Goal: Information Seeking & Learning: Get advice/opinions

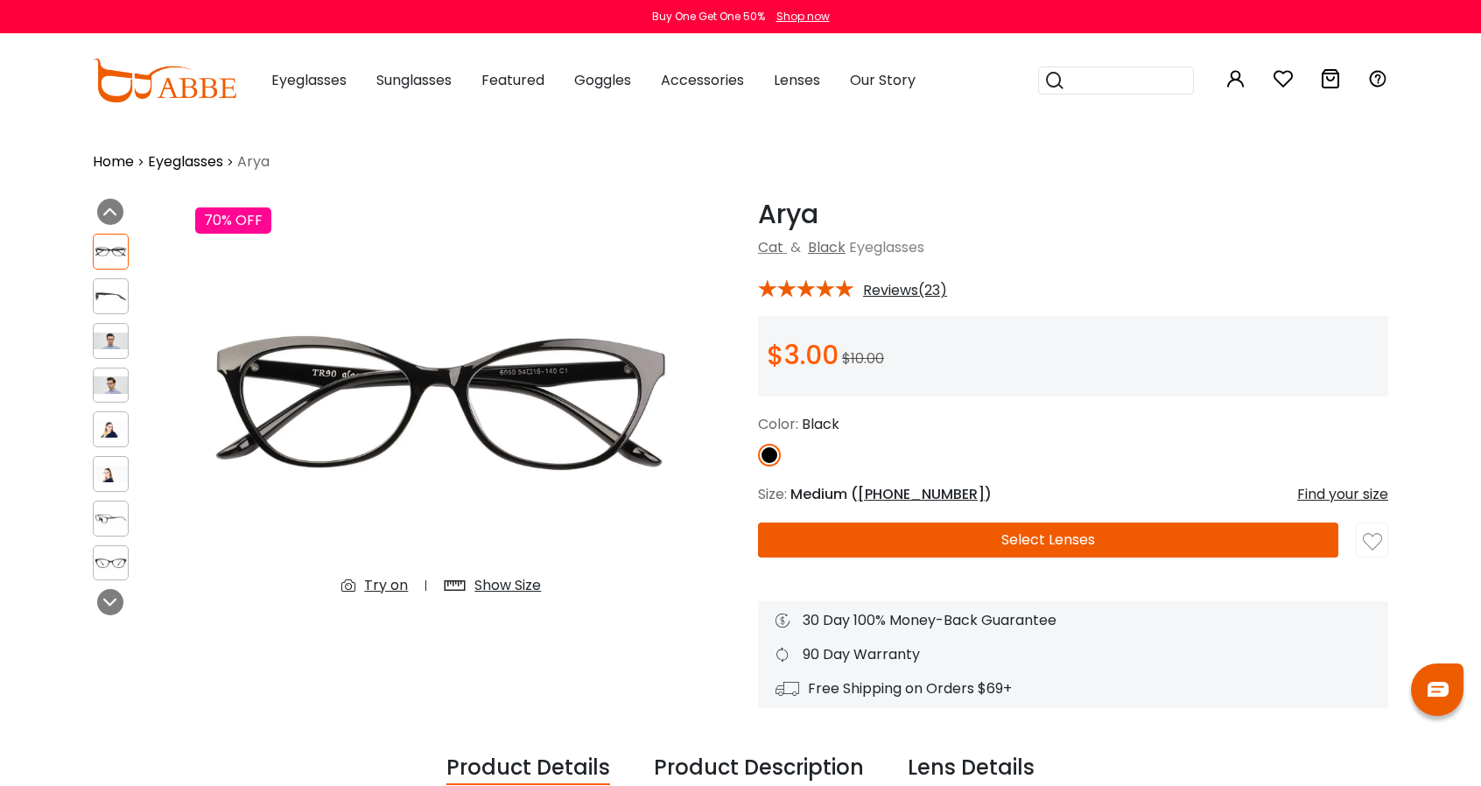
click at [904, 294] on span "Reviews(23)" at bounding box center [905, 291] width 84 height 16
click at [885, 296] on span "Reviews(23)" at bounding box center [905, 291] width 84 height 16
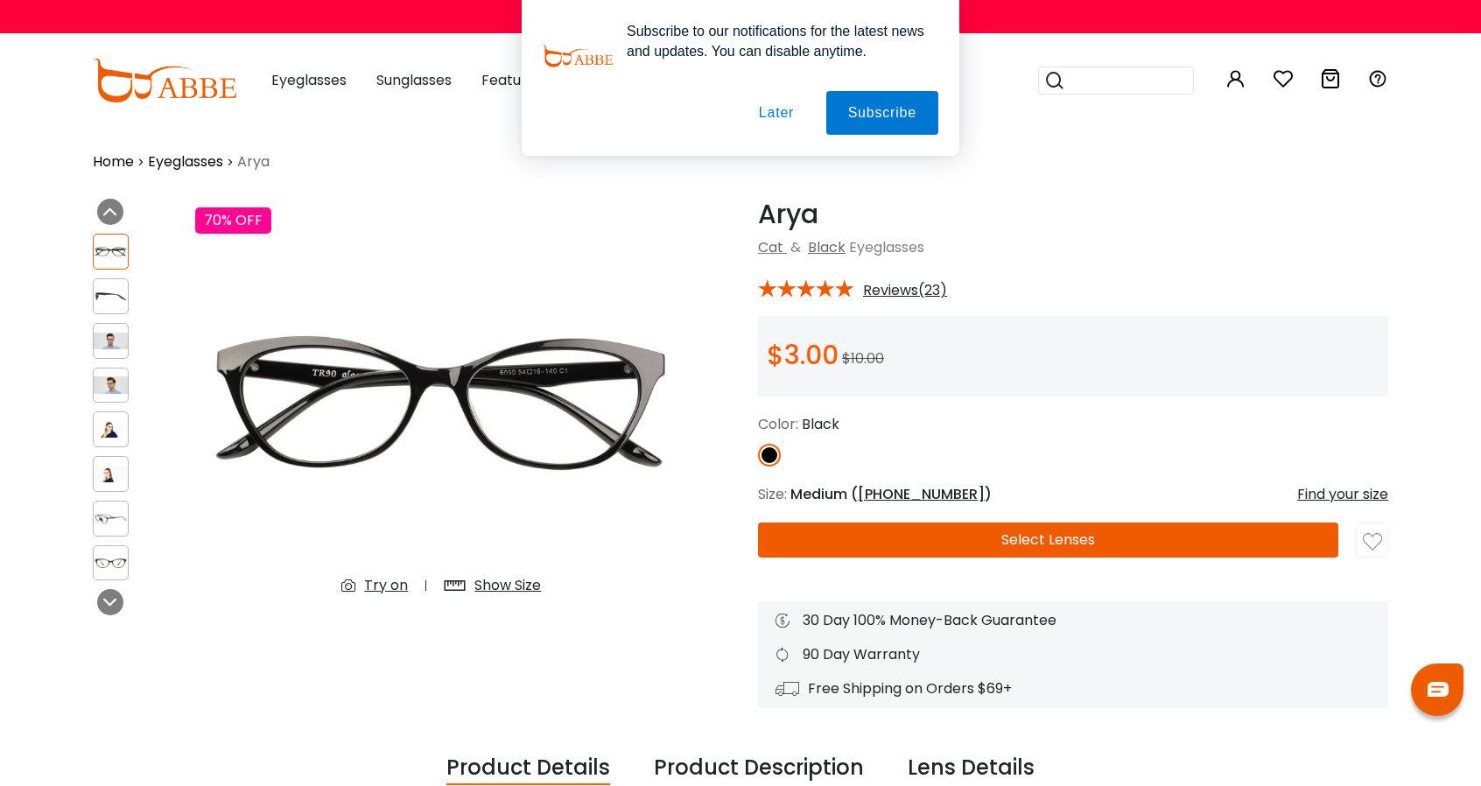
click at [779, 117] on button "Later" at bounding box center [776, 113] width 79 height 44
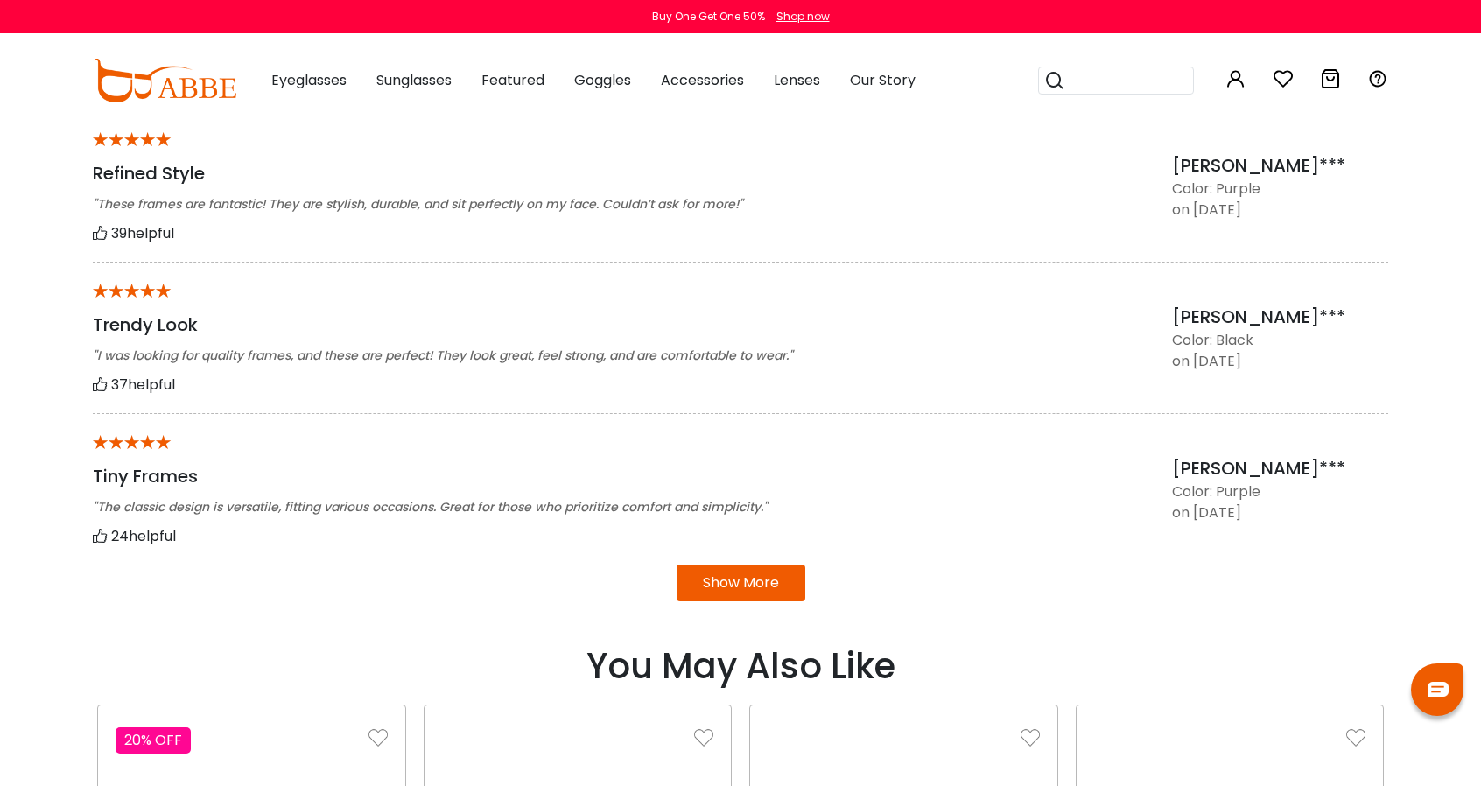
scroll to position [1401, 0]
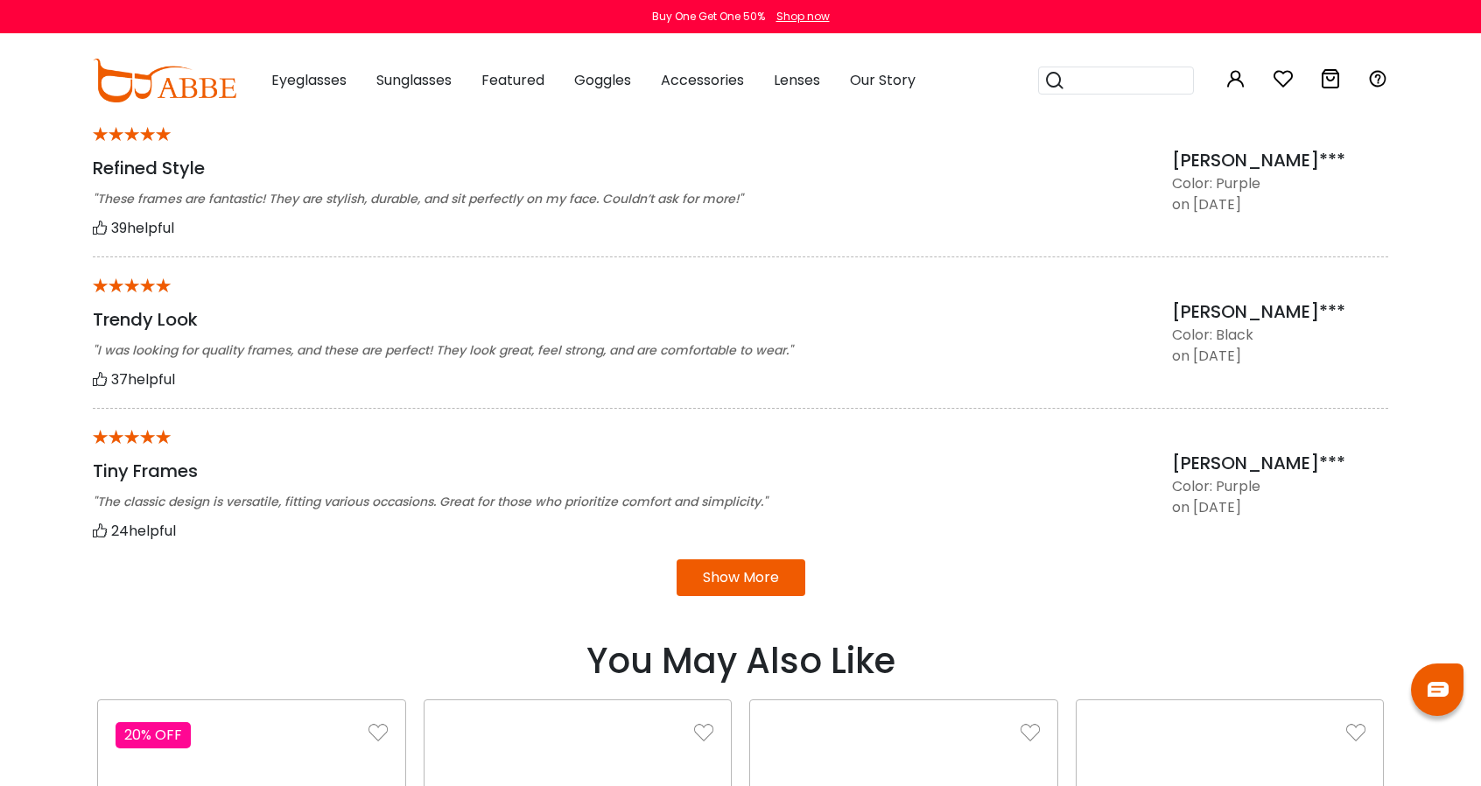
click at [756, 575] on button "Show More" at bounding box center [741, 577] width 129 height 37
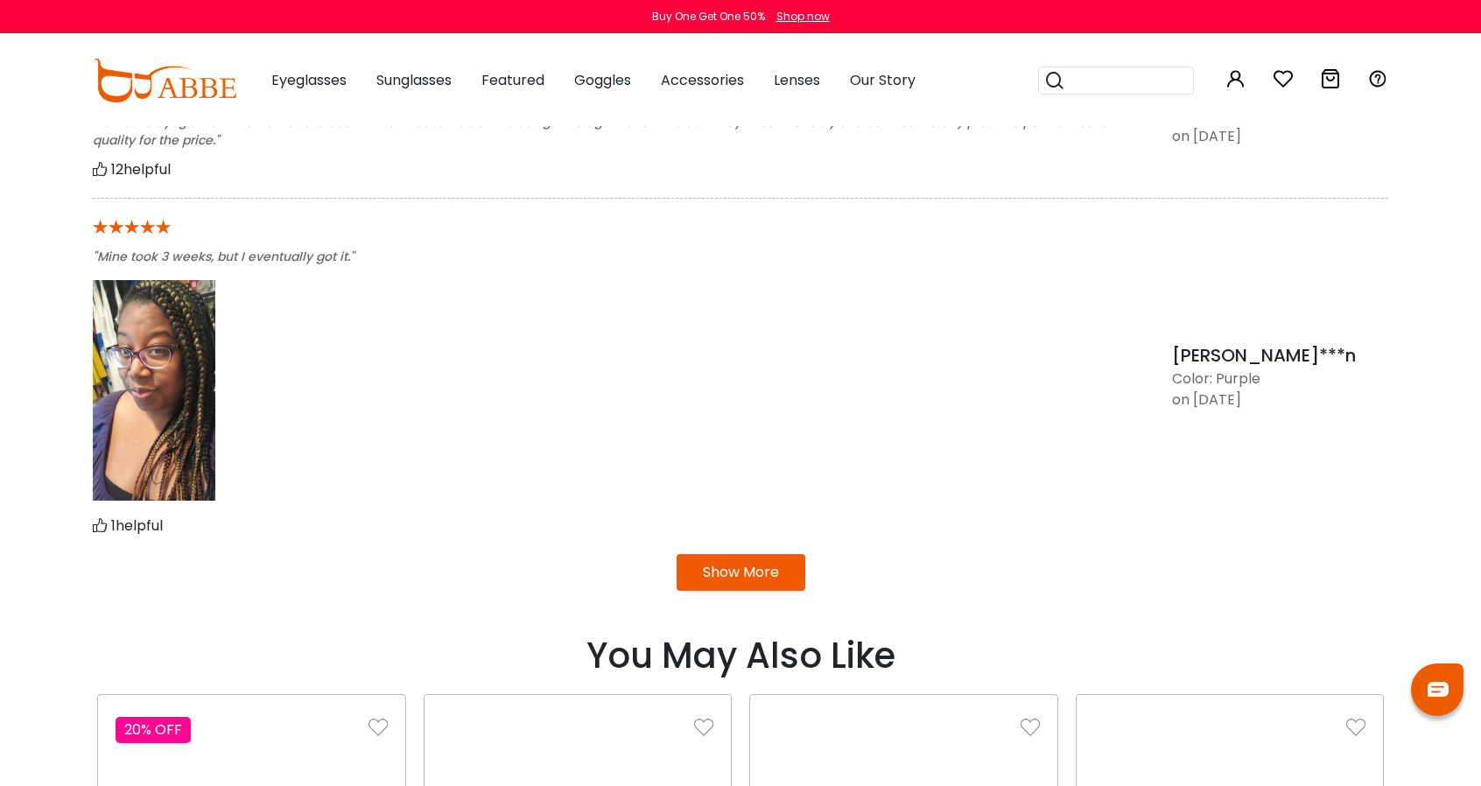
scroll to position [2101, 0]
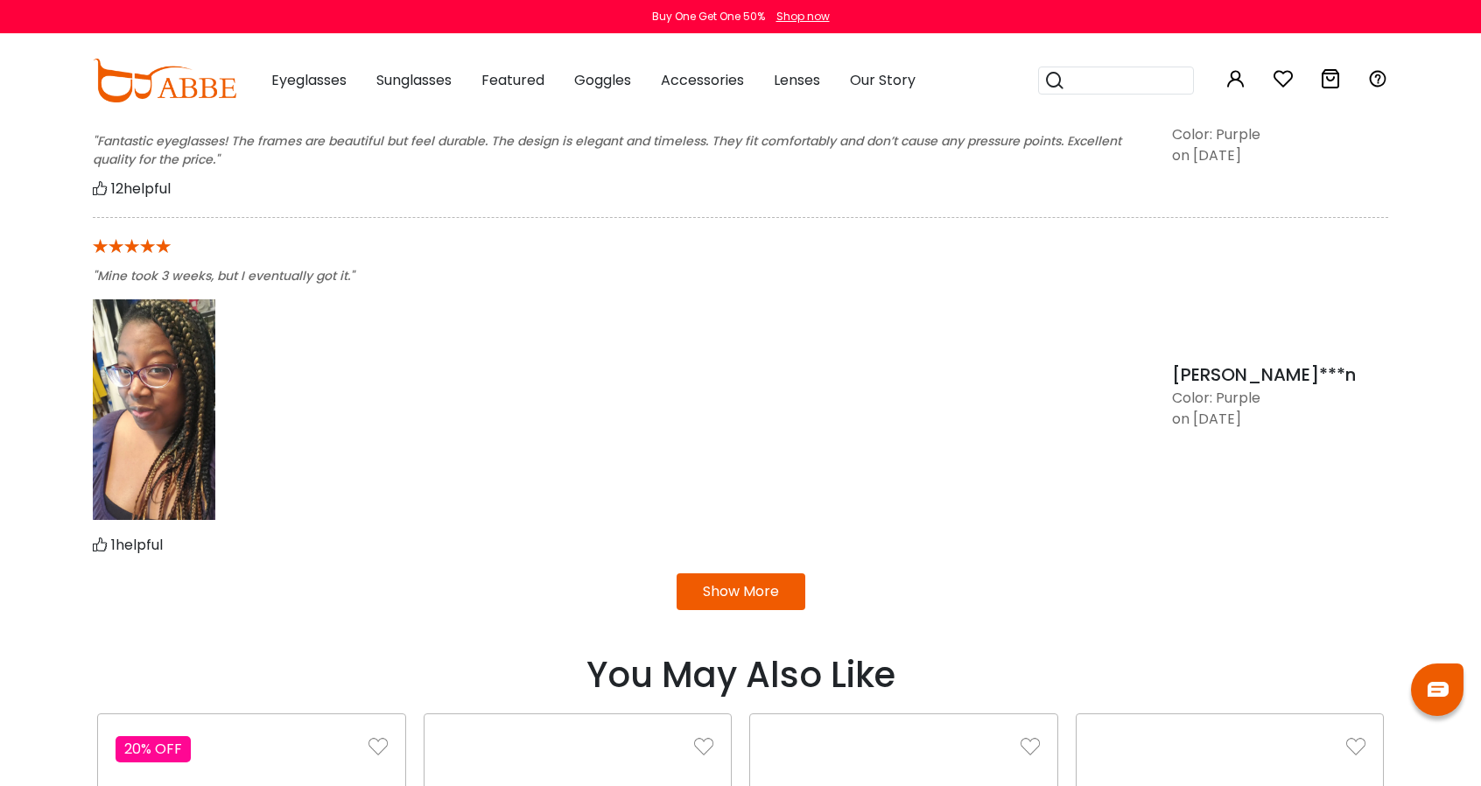
click at [768, 587] on button "Show More" at bounding box center [741, 591] width 129 height 37
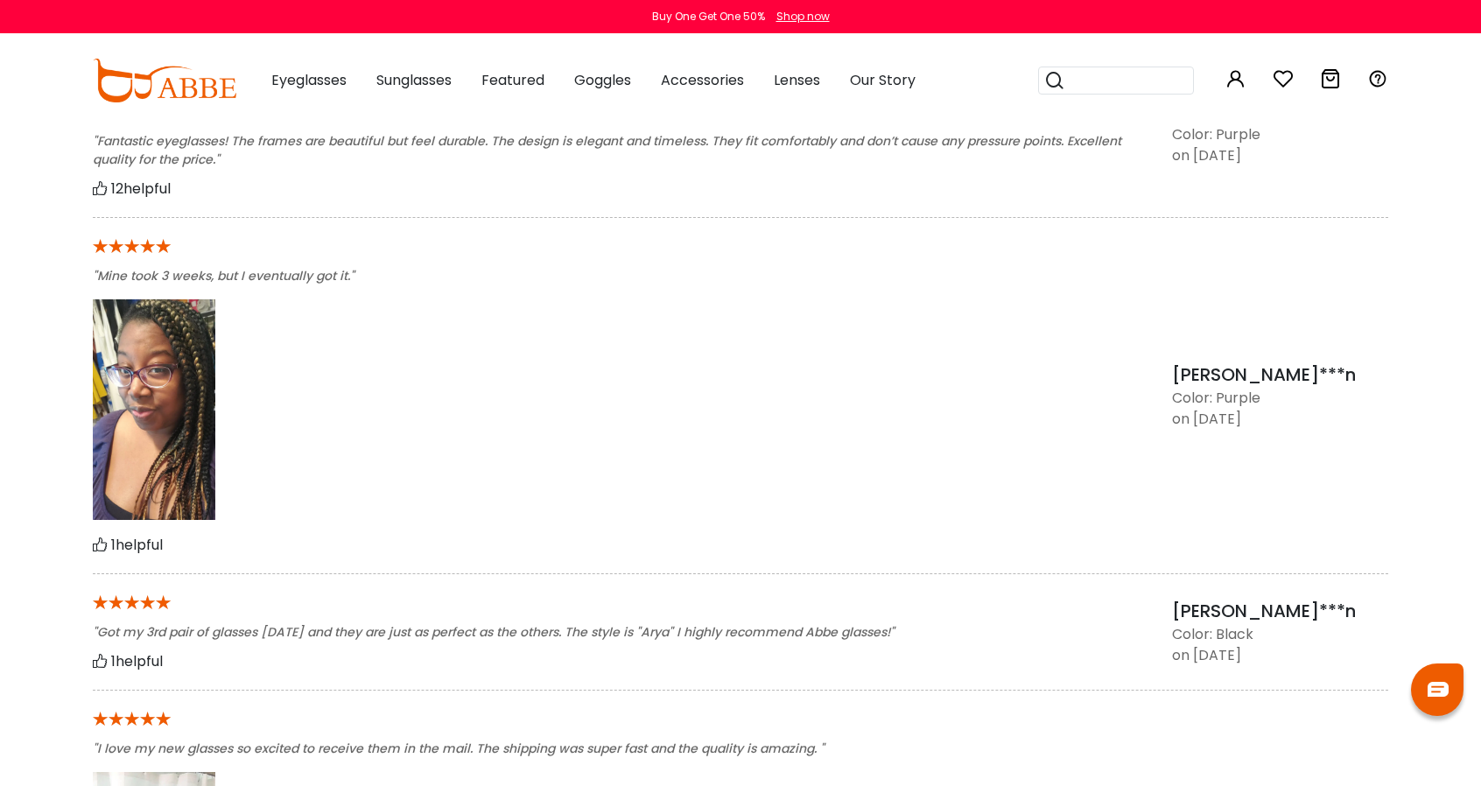
click at [196, 383] on img at bounding box center [154, 409] width 123 height 221
click at [181, 388] on img at bounding box center [154, 409] width 123 height 221
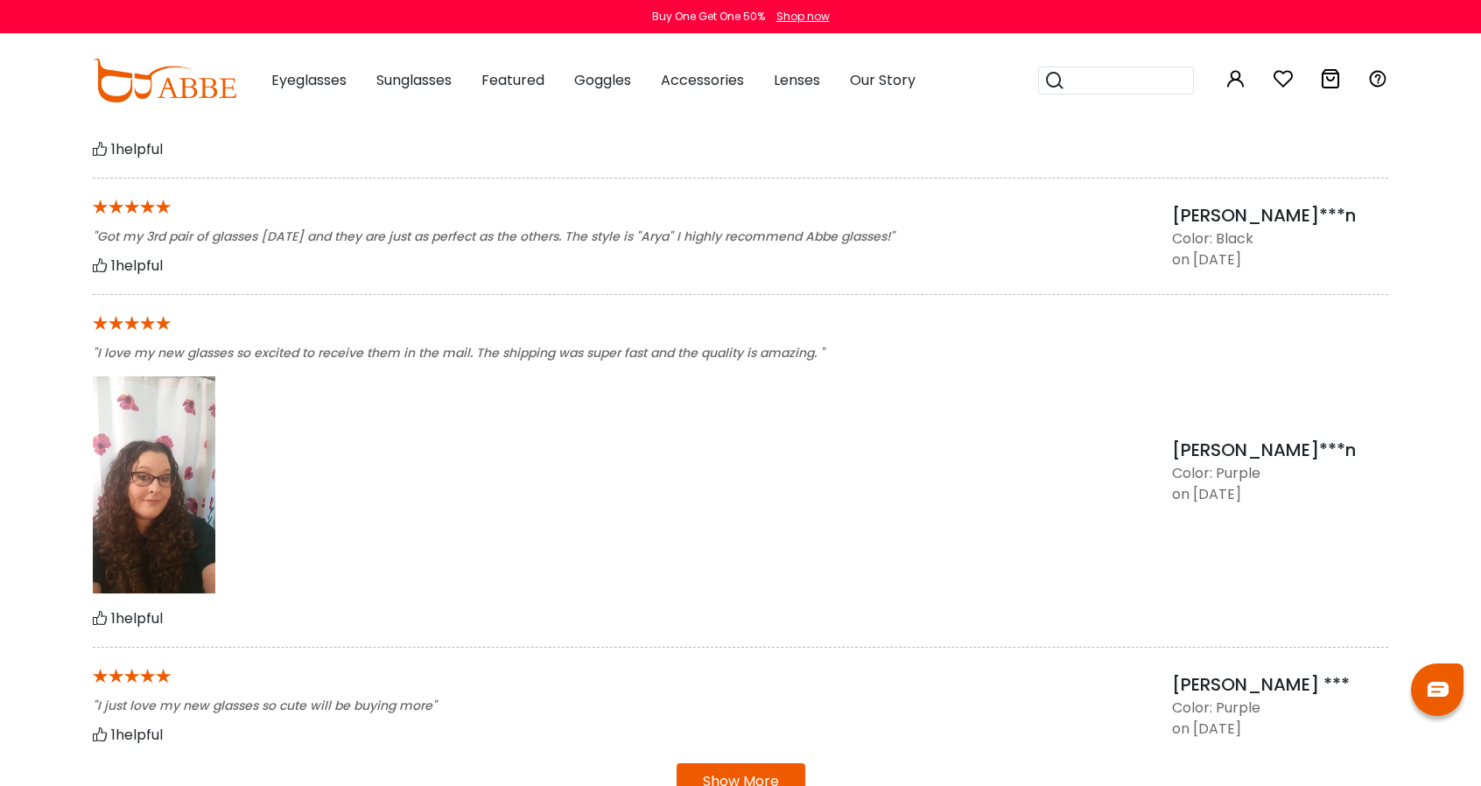
scroll to position [2626, 0]
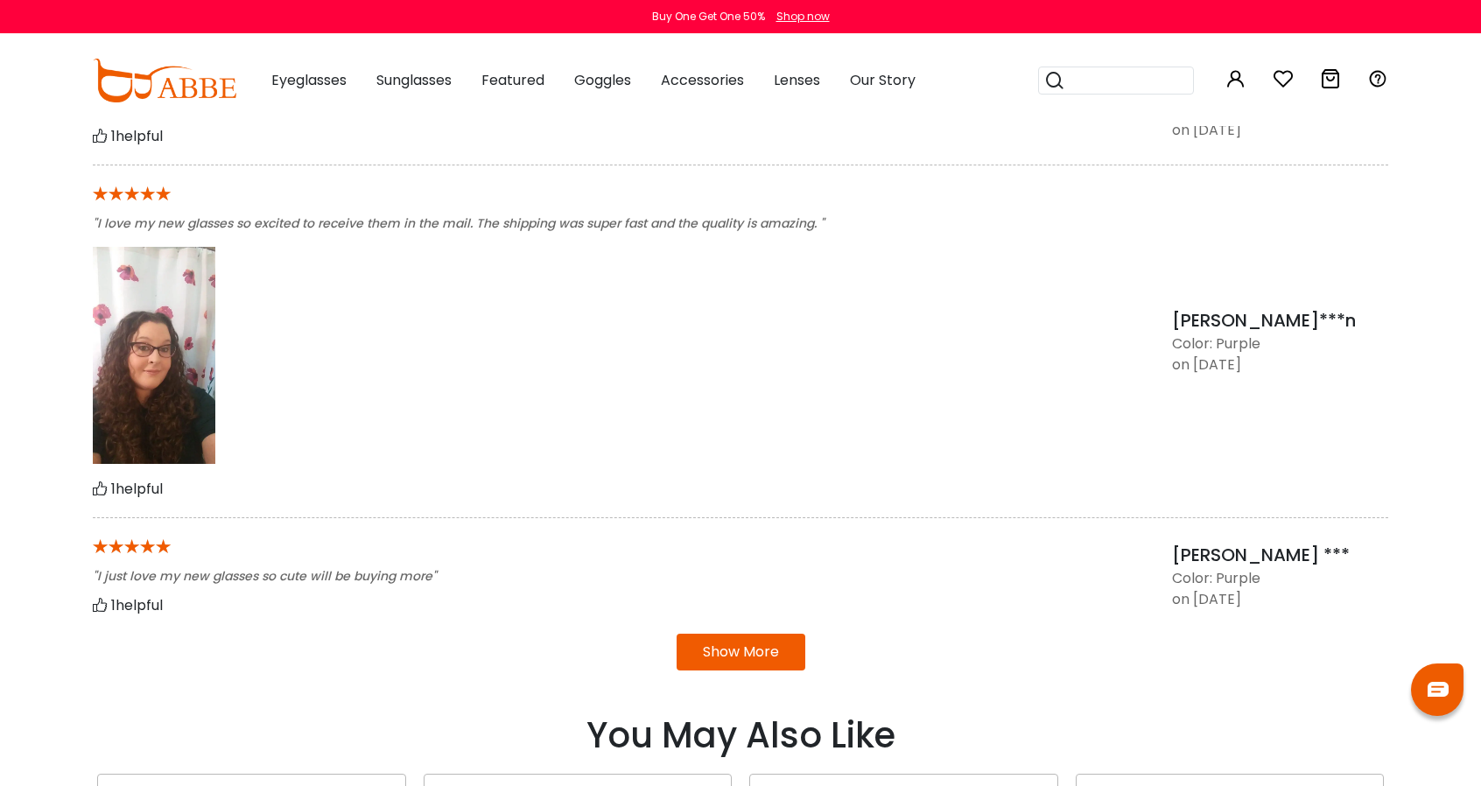
click at [161, 342] on img at bounding box center [154, 356] width 123 height 218
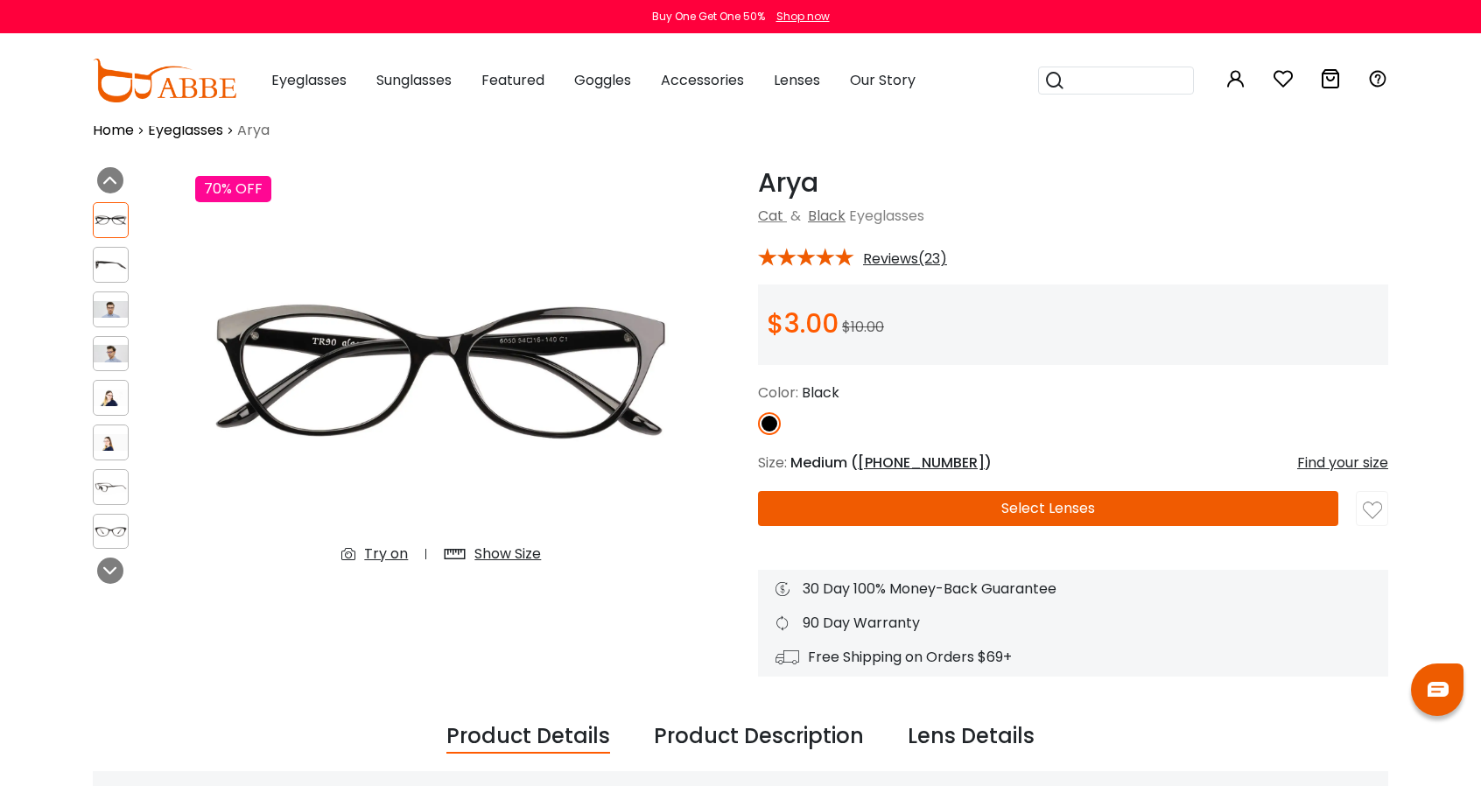
scroll to position [0, 0]
